Goal: Ask a question: Seek information or help from site administrators or community

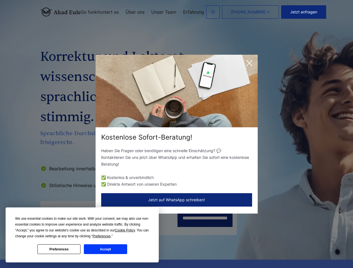
click at [176, 134] on div "Kostenlose Sofort-Beratung!" at bounding box center [176, 137] width 162 height 9
click at [126, 230] on span "Cookie Policy" at bounding box center [125, 230] width 20 height 4
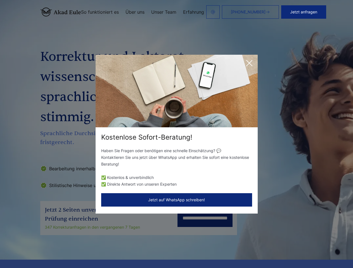
click at [108, 236] on div "Kostenlose Sofort-Beratung! Haben Sie Fragen oder benötigen eine schnelle Einsc…" at bounding box center [176, 134] width 353 height 268
click at [59, 249] on div "Kostenlose Sofort-Beratung! Haben Sie Fragen oder benötigen eine schnelle Einsc…" at bounding box center [176, 134] width 353 height 268
click at [105, 249] on div "Kostenlose Sofort-Beratung! Haben Sie Fragen oder benötigen eine schnelle Einsc…" at bounding box center [176, 134] width 353 height 268
click at [323, 12] on button "Jetzt anfragen" at bounding box center [303, 11] width 45 height 13
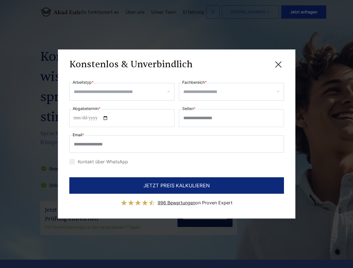
click at [249, 63] on div "Konstenlos & Unverbindlich" at bounding box center [176, 64] width 214 height 7
click at [176, 200] on span "996 Bewertungen" at bounding box center [176, 203] width 38 height 6
